Goal: Communication & Community: Answer question/provide support

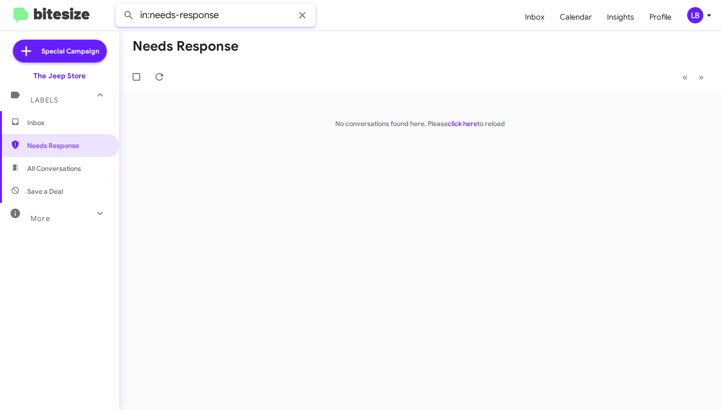
drag, startPoint x: 227, startPoint y: 19, endPoint x: 242, endPoint y: 12, distance: 16.4
click at [227, 19] on input "in:needs-response" at bounding box center [215, 15] width 200 height 23
click at [54, 124] on span "Inbox" at bounding box center [67, 123] width 81 height 10
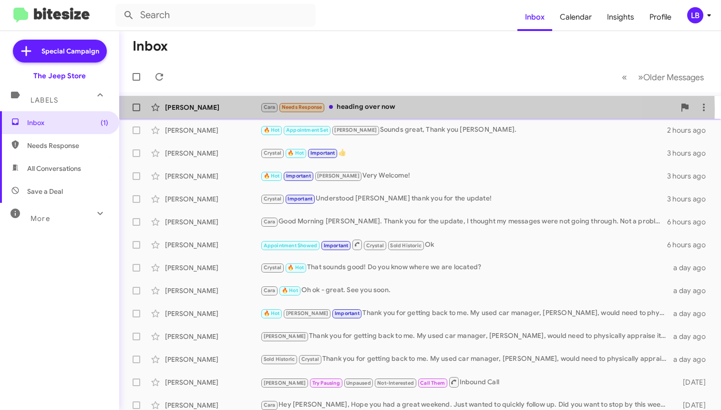
click at [375, 109] on div "Cara Needs Response heading over now" at bounding box center [467, 107] width 415 height 11
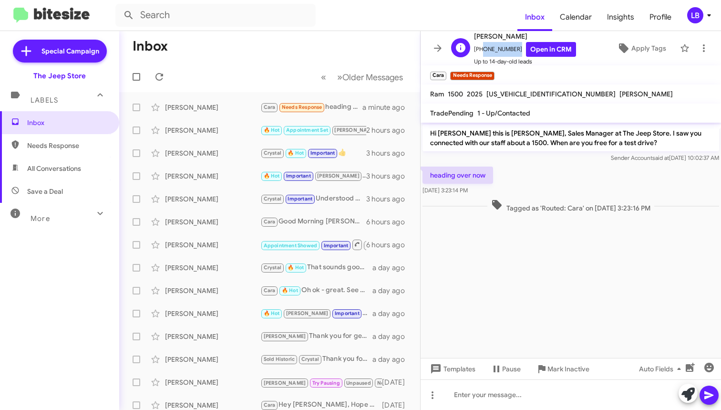
drag, startPoint x: 512, startPoint y: 49, endPoint x: 486, endPoint y: 50, distance: 25.8
click at [478, 52] on span "[PHONE_NUMBER] Open in CRM" at bounding box center [525, 49] width 102 height 15
copy span "7328591580"
click at [530, 165] on div "heading over now [DATE] 3:23:14 PM" at bounding box center [571, 181] width 300 height 32
click at [348, 29] on mat-toolbar "Inbox Calendar Insights Profile LB" at bounding box center [360, 15] width 721 height 31
